Goal: Task Accomplishment & Management: Complete application form

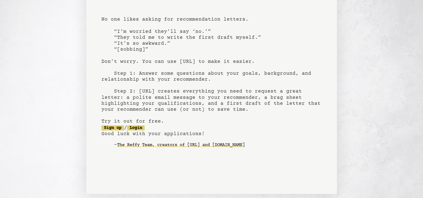
scroll to position [41, 0]
click at [115, 130] on pre "[URL] recommendation letters made easy No one likes asking for recommendation l…" at bounding box center [212, 68] width 221 height 184
click at [114, 130] on link "Sign up" at bounding box center [113, 127] width 23 height 5
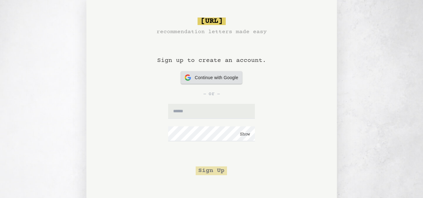
click at [209, 81] on span "Continue with Google" at bounding box center [217, 78] width 44 height 7
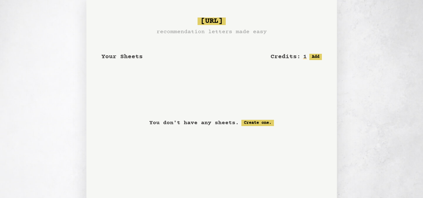
click at [118, 57] on span "Your Sheets" at bounding box center [122, 56] width 41 height 7
click at [177, 65] on div "Your Sheets Credits: 1 Free: 1, Paid: 0 Add <- Logout" at bounding box center [212, 60] width 221 height 48
click at [129, 56] on span "Your Sheets" at bounding box center [122, 56] width 41 height 7
click at [246, 123] on link "Create one." at bounding box center [258, 123] width 33 height 6
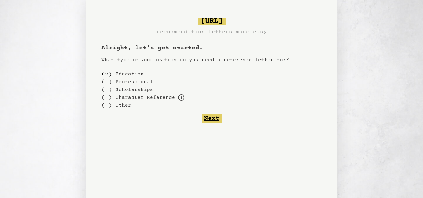
click at [218, 118] on button "Next" at bounding box center [212, 118] width 20 height 9
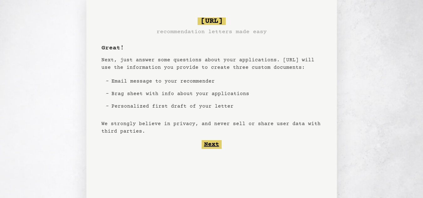
click at [208, 142] on button "Next" at bounding box center [212, 144] width 20 height 9
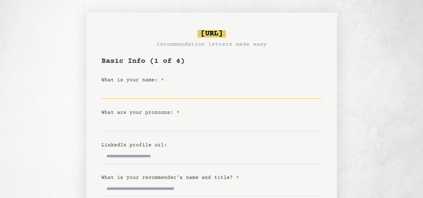
click at [151, 95] on input "What is your name: *" at bounding box center [212, 91] width 221 height 15
type input "**********"
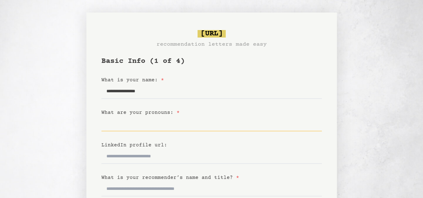
click at [152, 125] on input "What are your pronouns: *" at bounding box center [212, 124] width 221 height 15
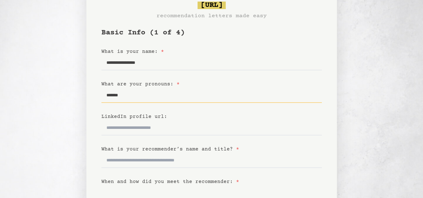
scroll to position [48, 0]
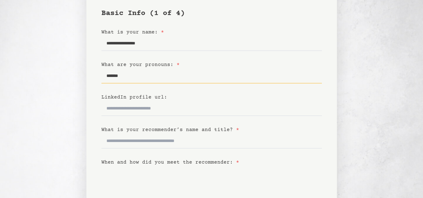
type input "*******"
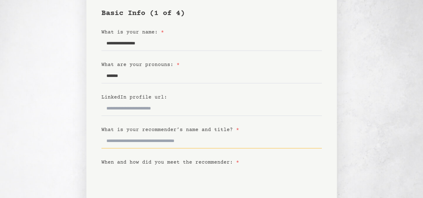
click at [134, 145] on input "What is your recommender’s name and title? *" at bounding box center [212, 141] width 221 height 15
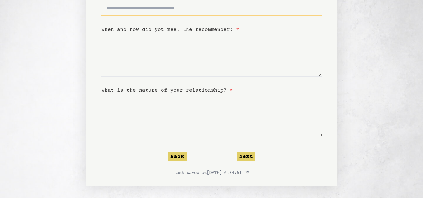
scroll to position [0, 0]
